Goal: Transaction & Acquisition: Obtain resource

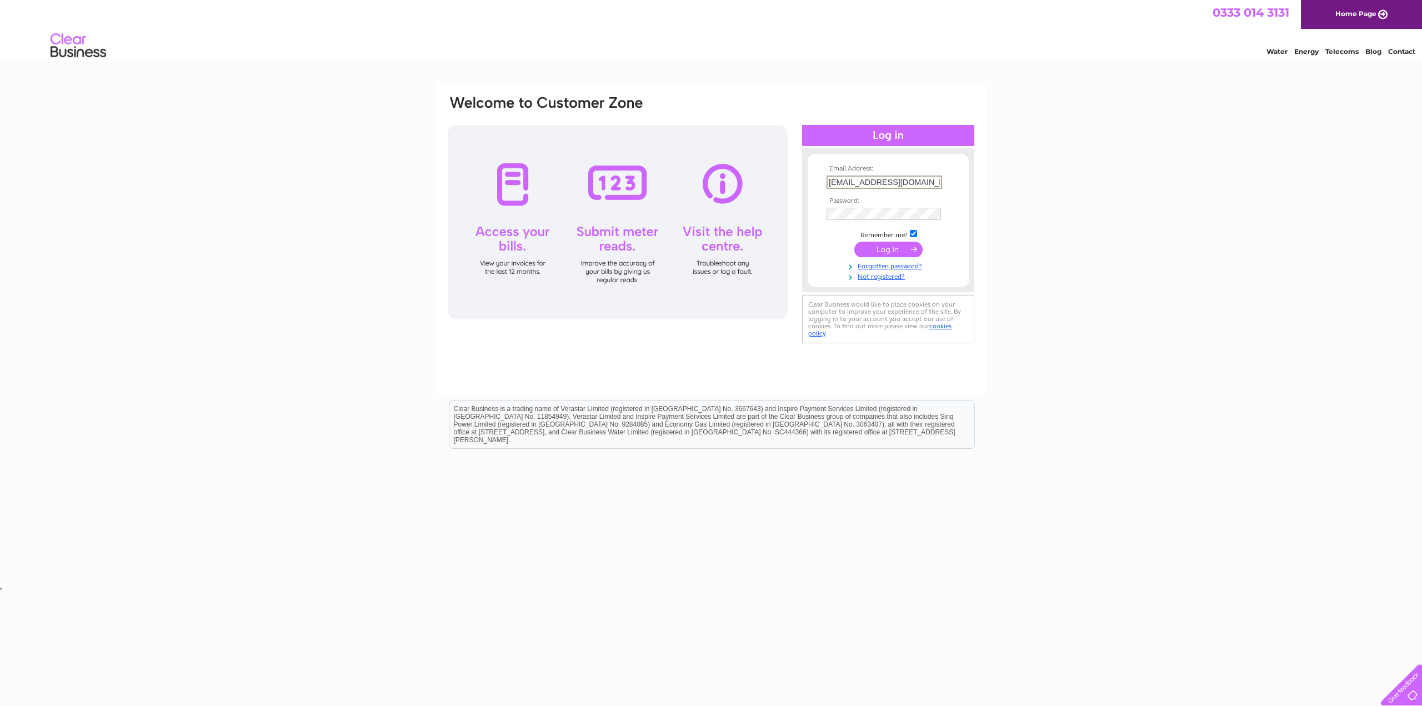
click at [887, 254] on input "submit" at bounding box center [888, 250] width 68 height 16
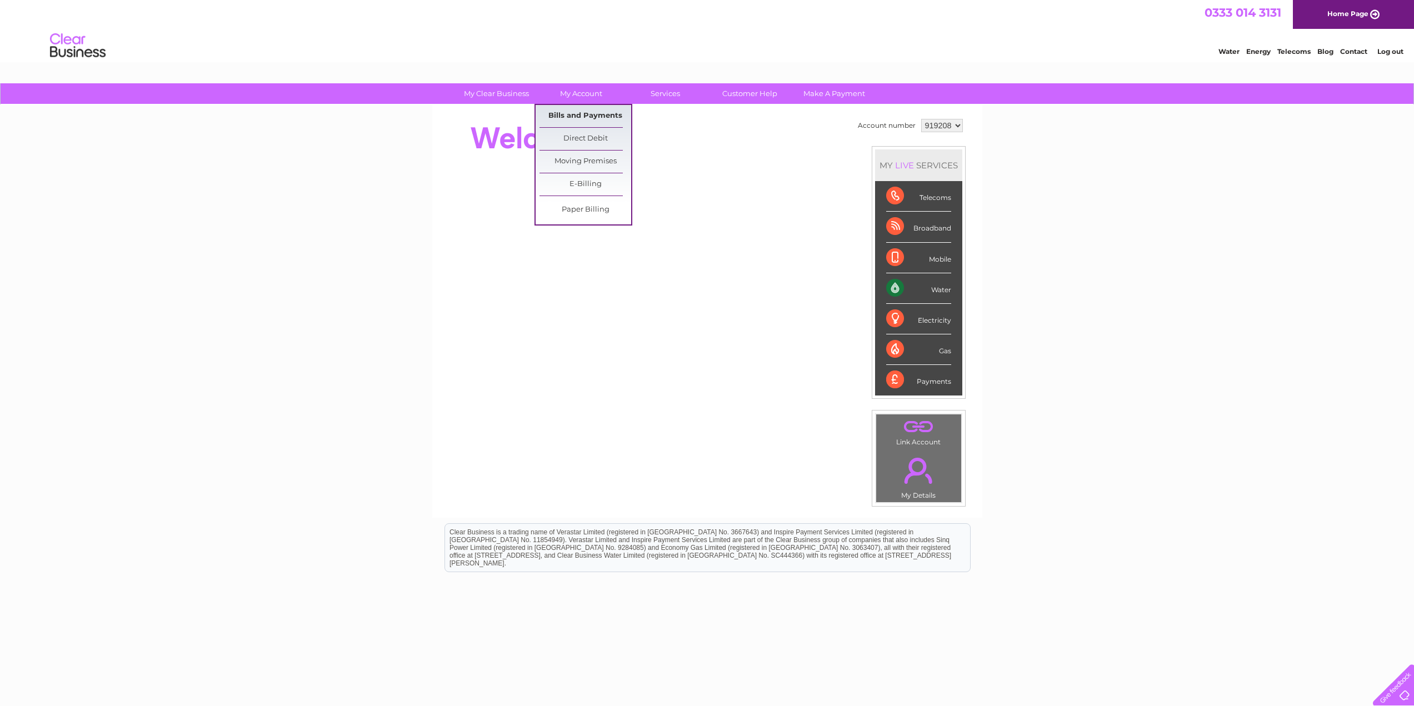
click at [580, 117] on link "Bills and Payments" at bounding box center [585, 116] width 92 height 22
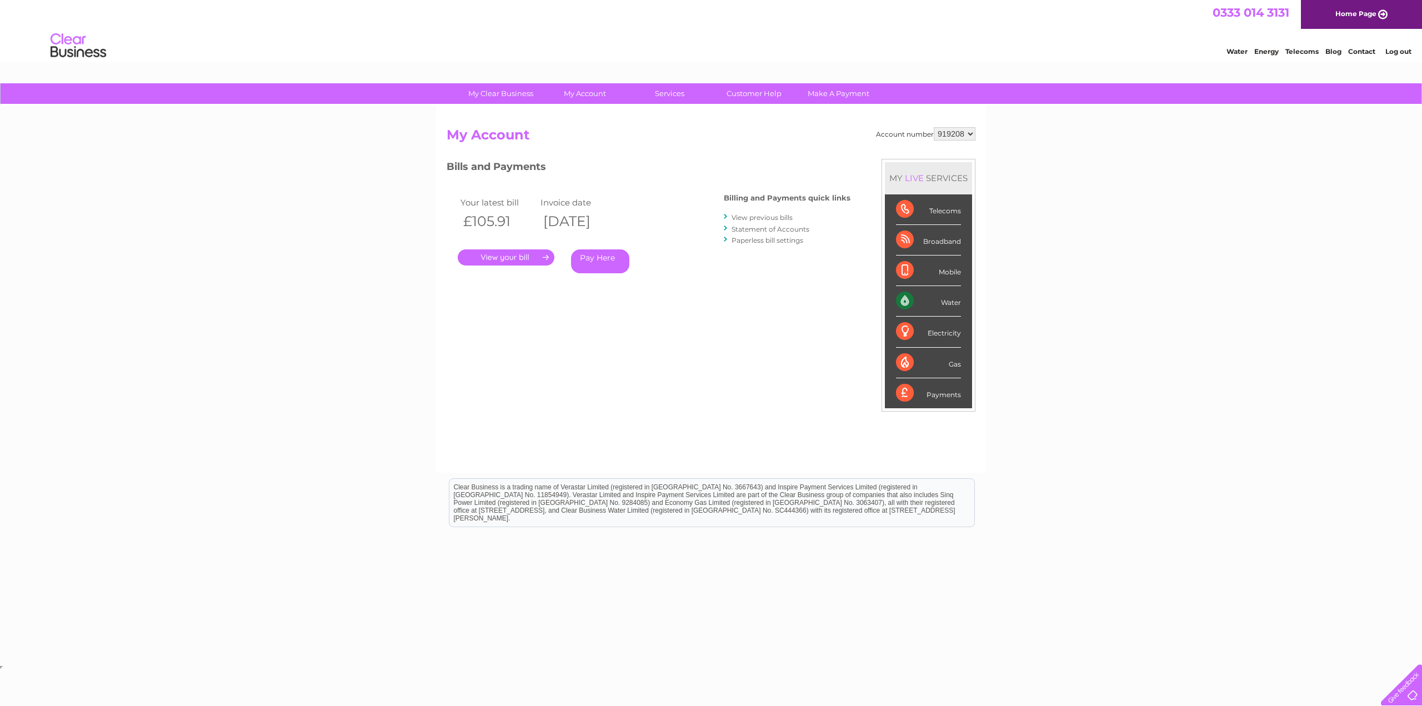
click at [516, 261] on link "." at bounding box center [506, 257] width 97 height 16
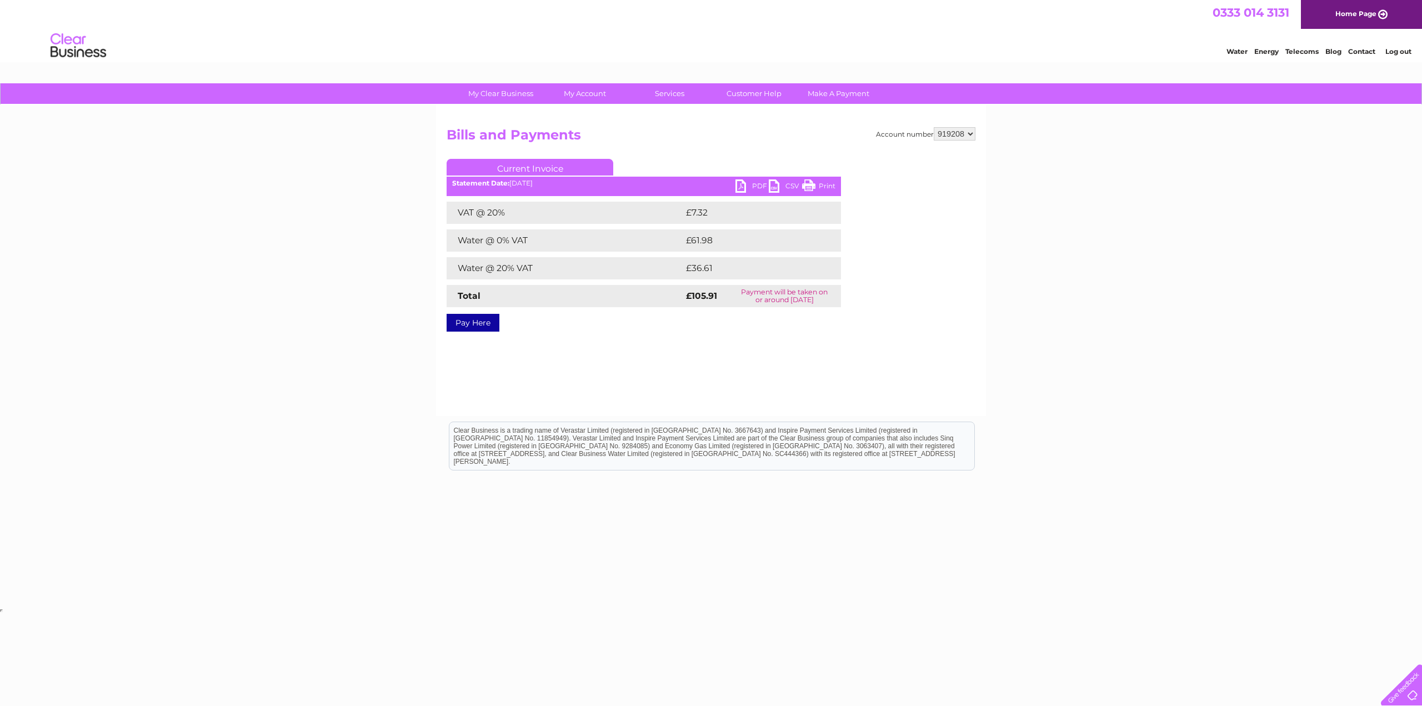
click at [749, 184] on link "PDF" at bounding box center [751, 187] width 33 height 16
